Goal: Transaction & Acquisition: Book appointment/travel/reservation

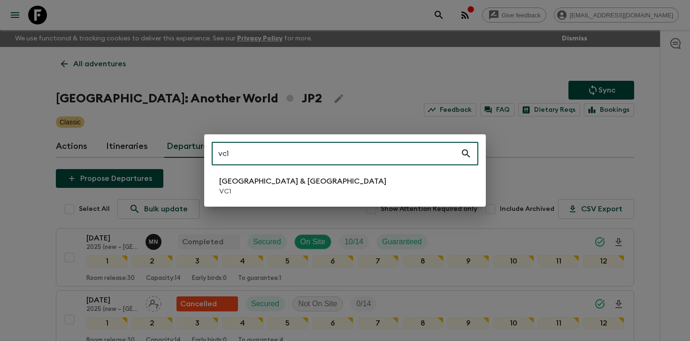
type input "vc1"
click at [256, 188] on p "VC1" at bounding box center [302, 191] width 167 height 9
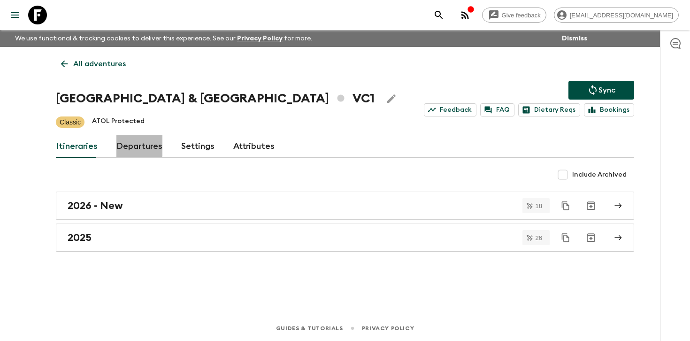
click at [133, 142] on link "Departures" at bounding box center [139, 146] width 46 height 23
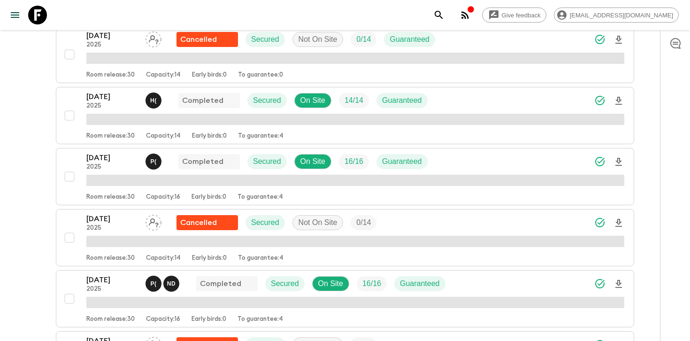
scroll to position [267, 0]
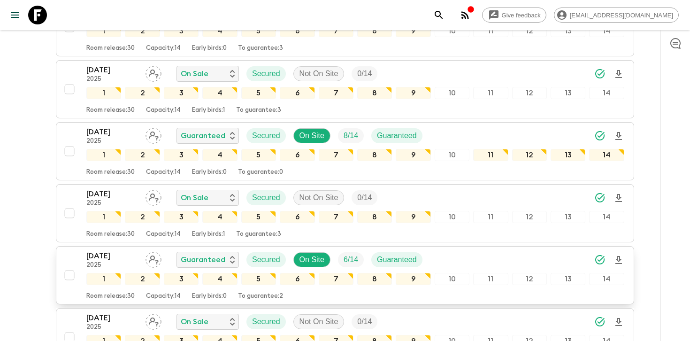
scroll to position [1098, 0]
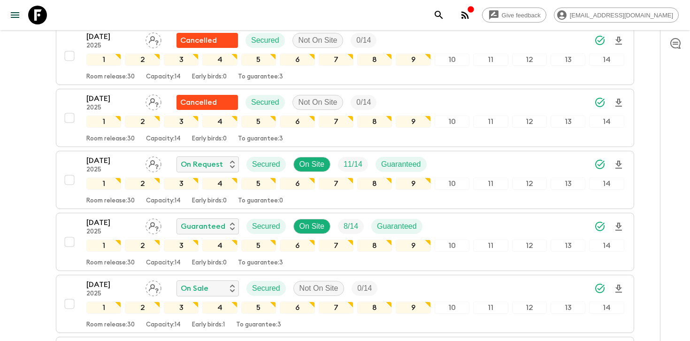
scroll to position [881, 0]
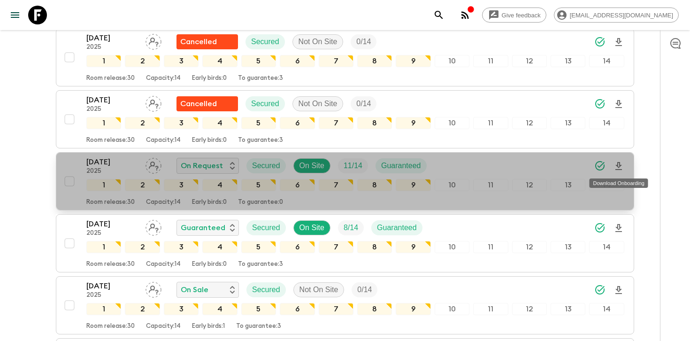
click at [620, 167] on icon "Download Onboarding" at bounding box center [618, 166] width 11 height 11
